Goal: Information Seeking & Learning: Learn about a topic

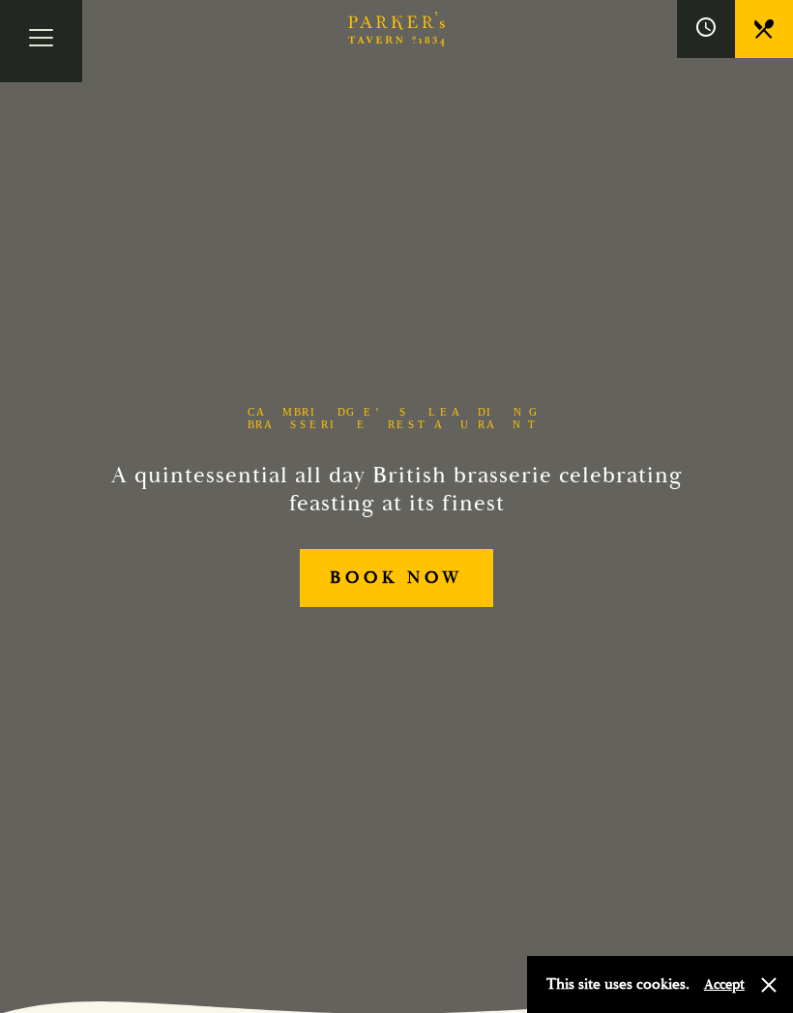
click at [45, 36] on button "Toggle navigation" at bounding box center [41, 41] width 82 height 82
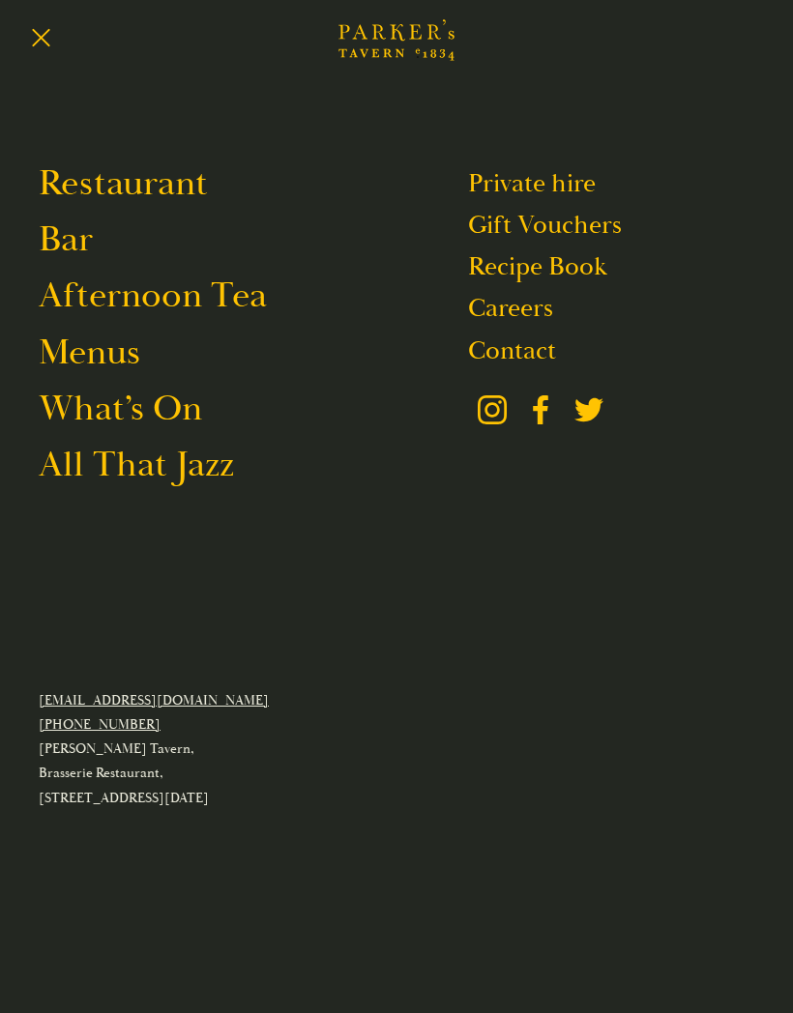
click at [120, 364] on link "Menus" at bounding box center [90, 352] width 102 height 45
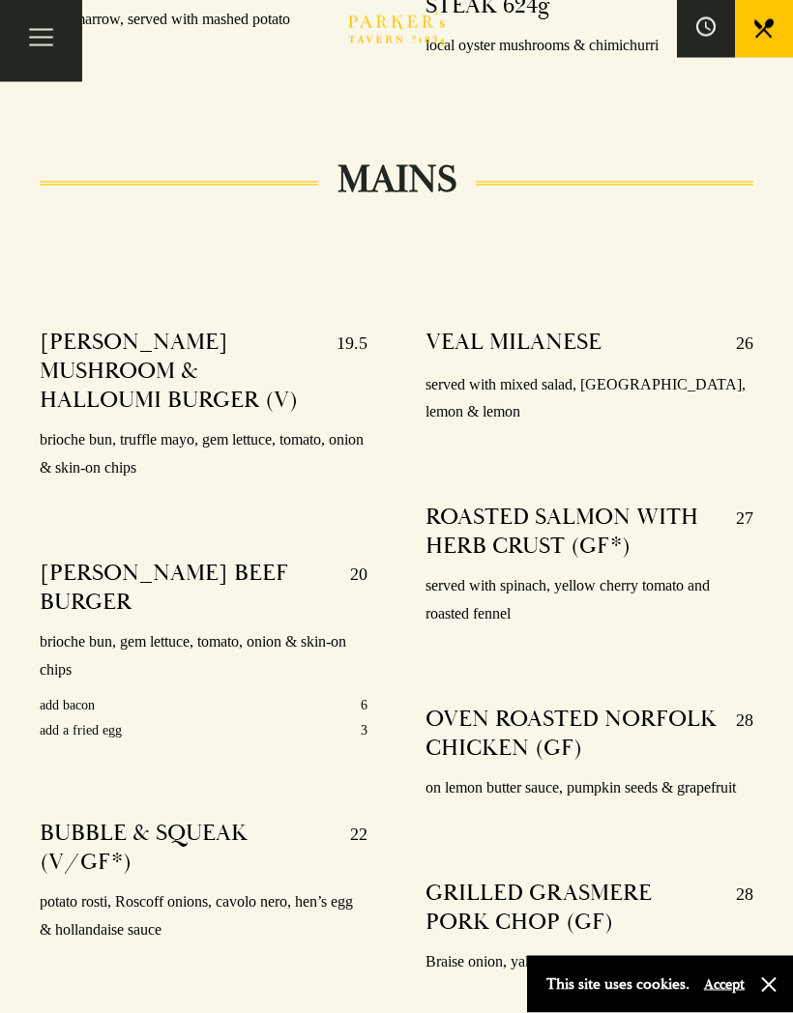
scroll to position [3238, 0]
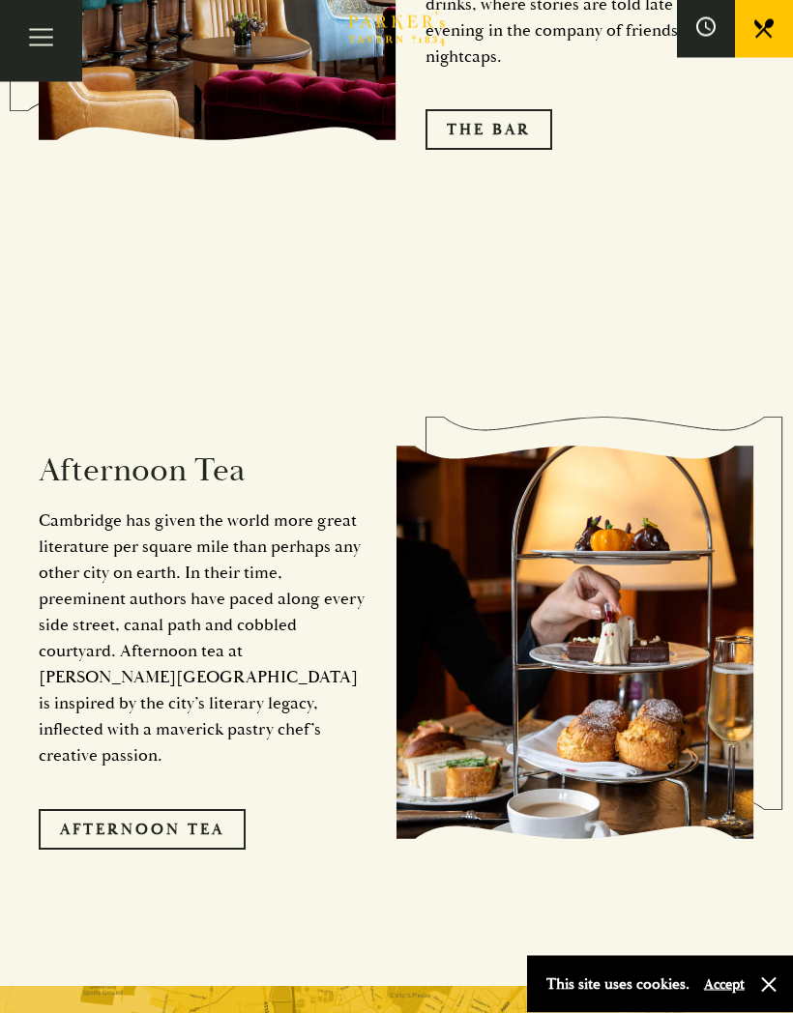
scroll to position [2926, 0]
click at [229, 809] on link "Afternoon Tea" at bounding box center [142, 829] width 207 height 41
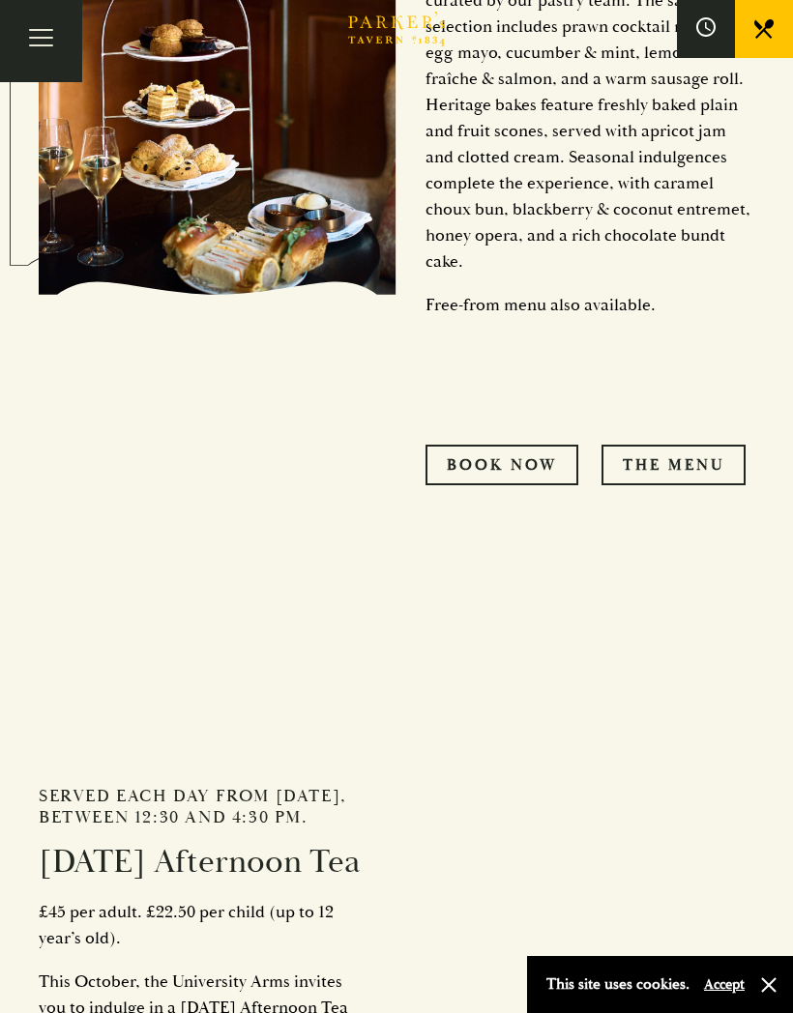
scroll to position [1449, 0]
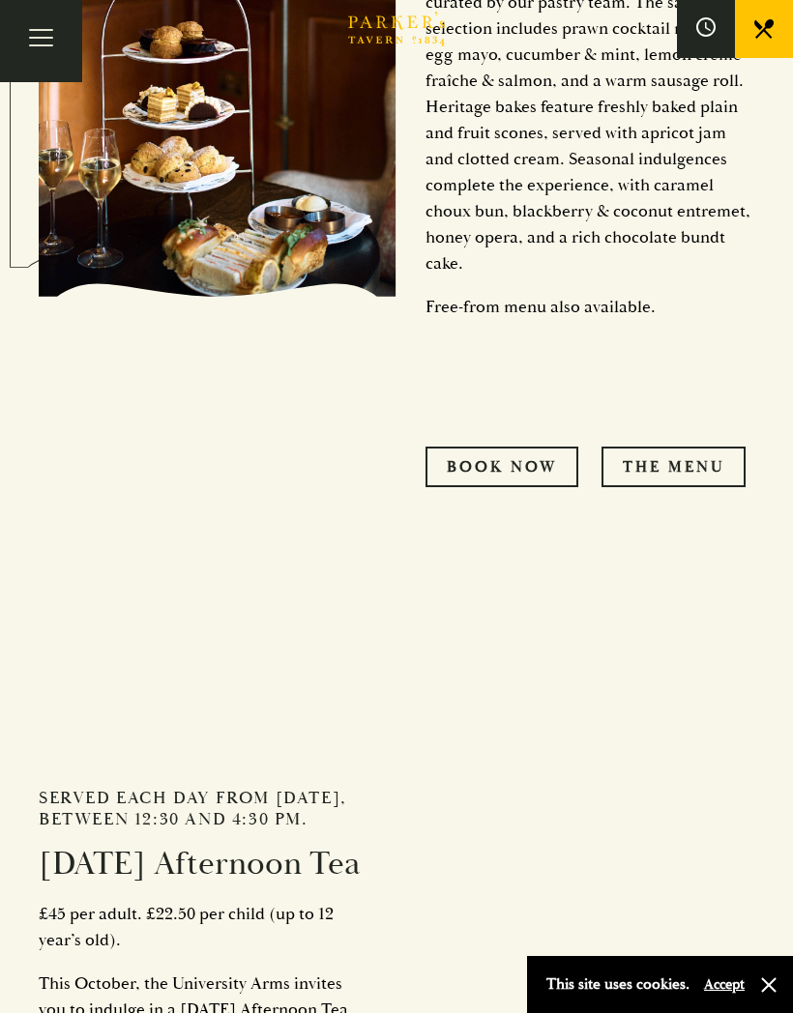
click at [677, 487] on link "THE MENU" at bounding box center [673, 467] width 144 height 41
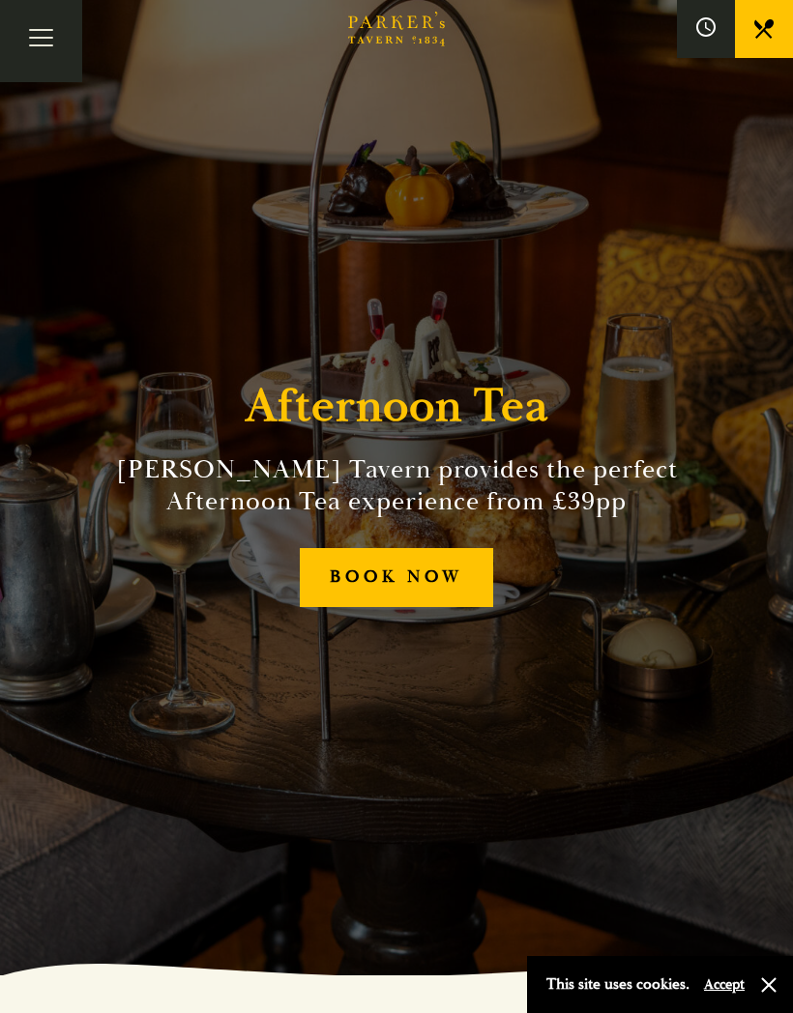
scroll to position [0, 0]
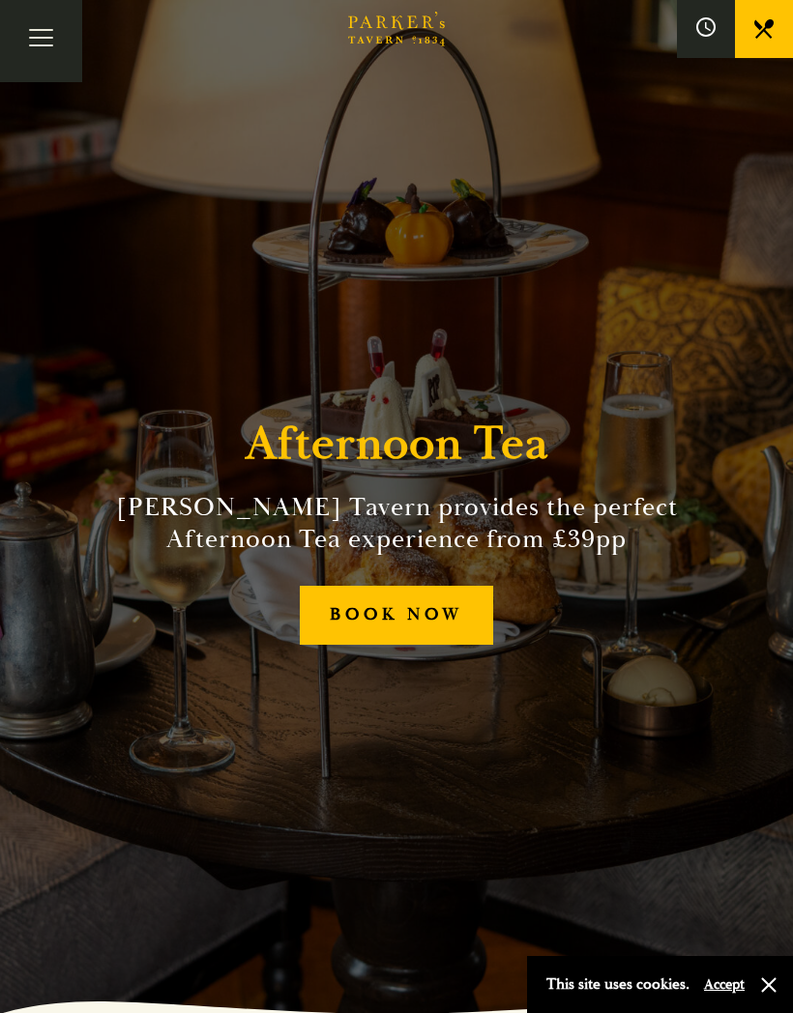
click at [58, 39] on button "Toggle navigation" at bounding box center [41, 41] width 82 height 82
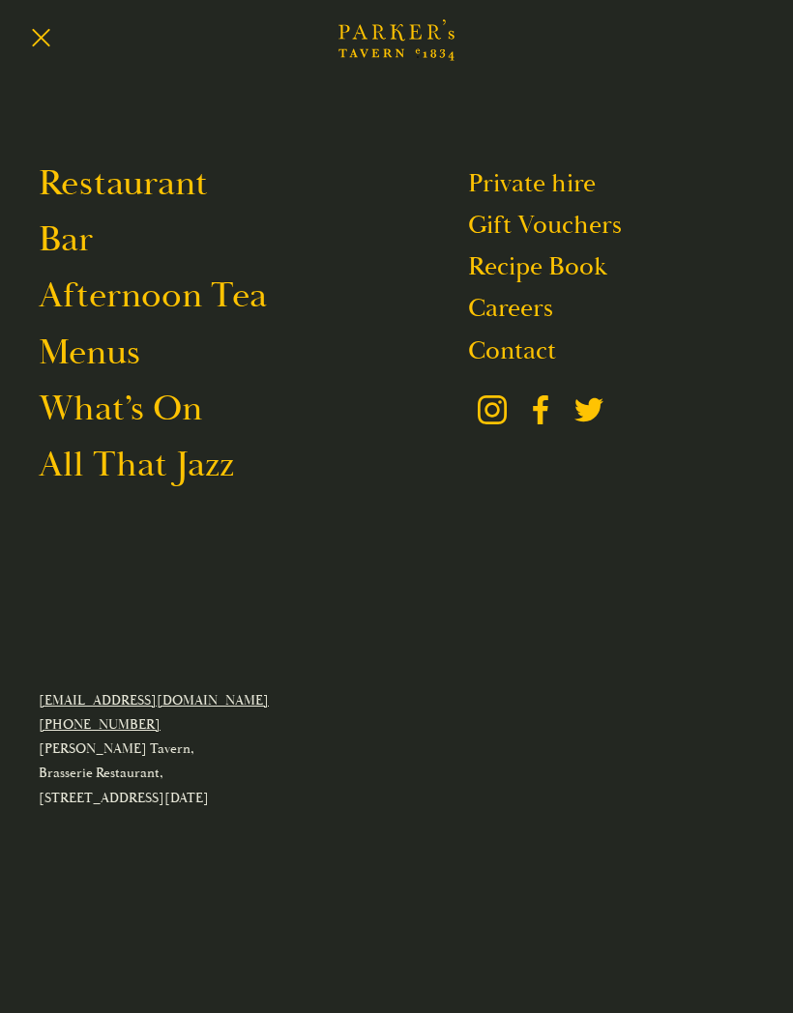
click at [174, 179] on link "Restaurant" at bounding box center [123, 183] width 169 height 45
click at [122, 370] on link "Menus" at bounding box center [90, 352] width 102 height 45
click at [119, 364] on link "Menus" at bounding box center [90, 352] width 102 height 45
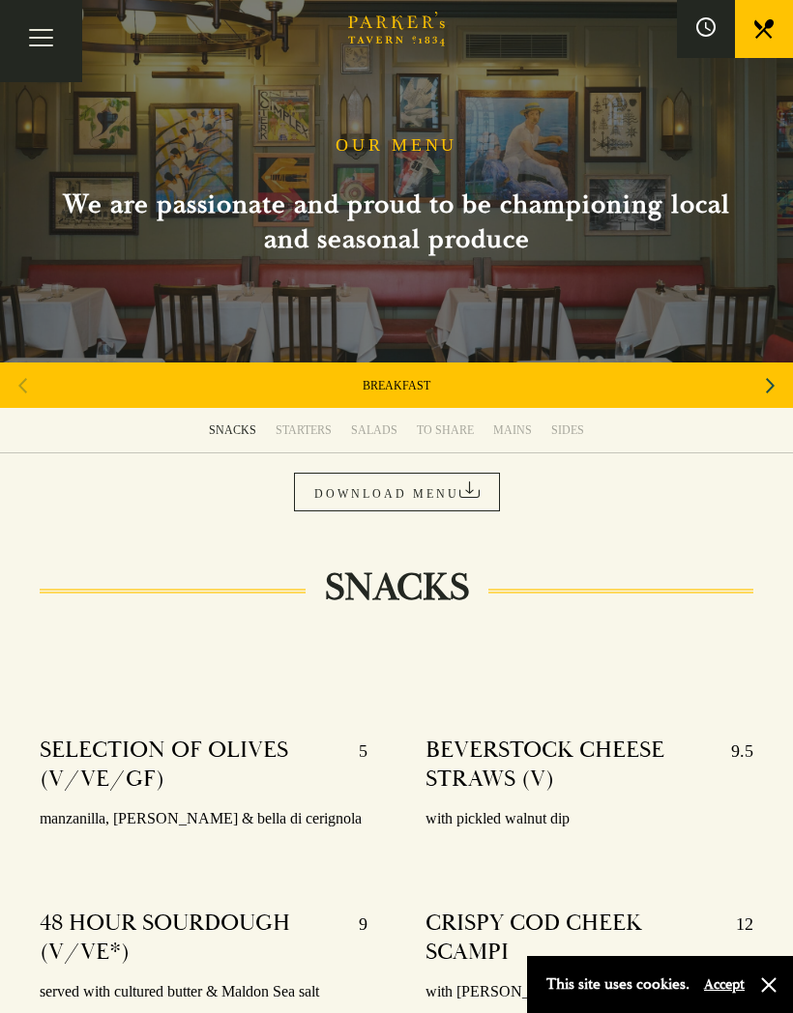
click at [778, 380] on div "Next slide" at bounding box center [770, 386] width 26 height 43
click at [768, 395] on icon "Next slide" at bounding box center [770, 386] width 9 height 43
click at [404, 384] on div "SET MENU" at bounding box center [396, 385] width 793 height 45
click at [778, 389] on div "Next slide" at bounding box center [770, 386] width 26 height 43
click at [423, 382] on link "SET MENU" at bounding box center [396, 385] width 58 height 15
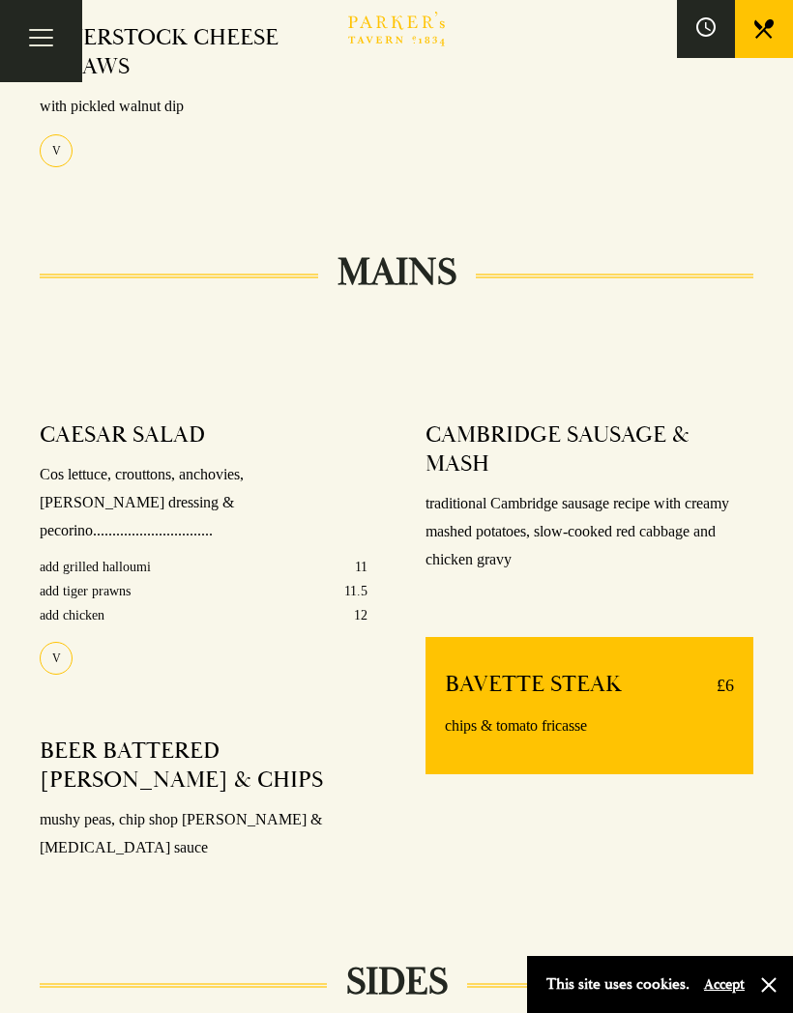
scroll to position [729, 0]
